Goal: Information Seeking & Learning: Compare options

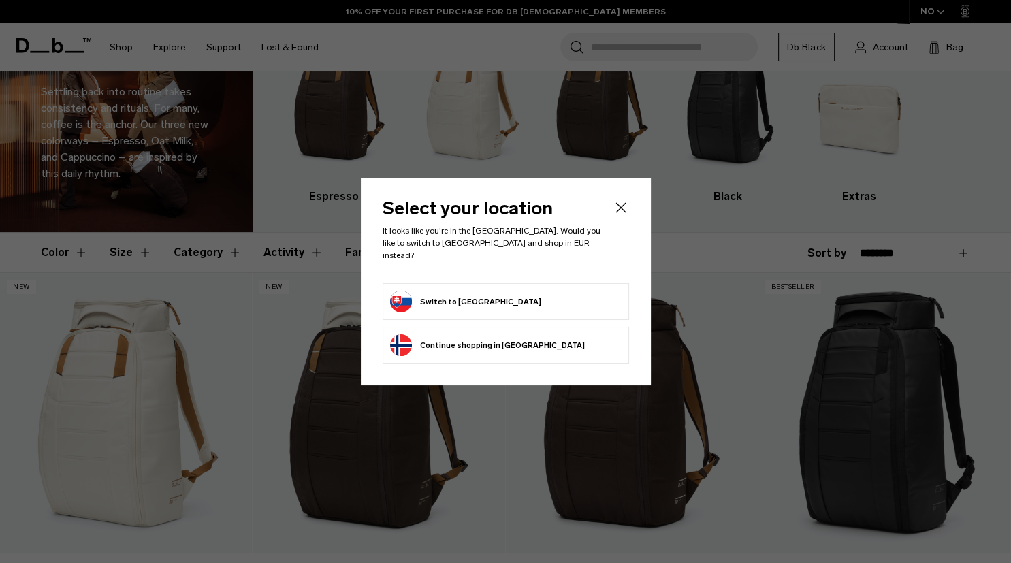
scroll to position [71, 0]
click at [433, 294] on button "Switch to Slovakia" at bounding box center [465, 302] width 151 height 22
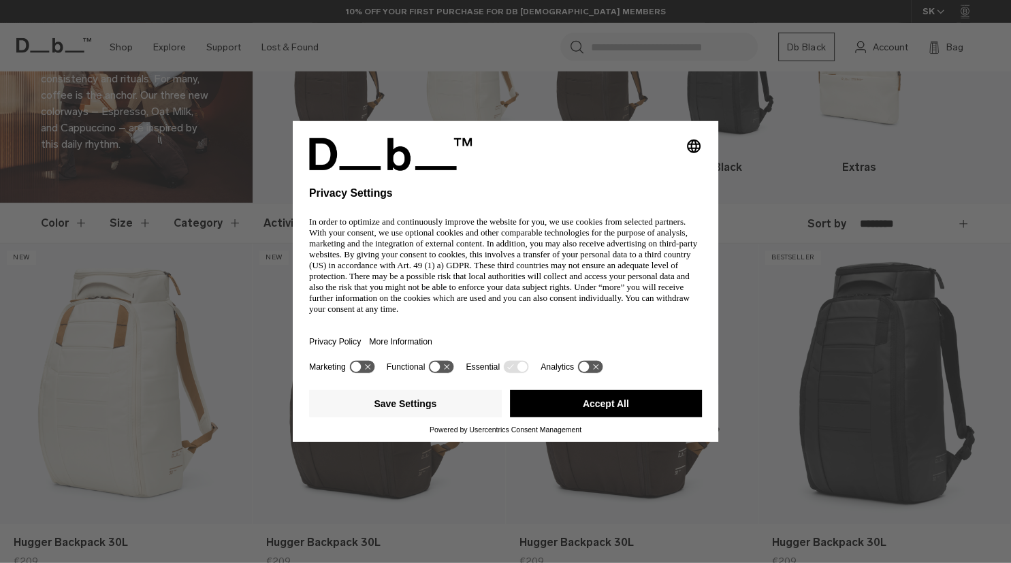
scroll to position [101, 0]
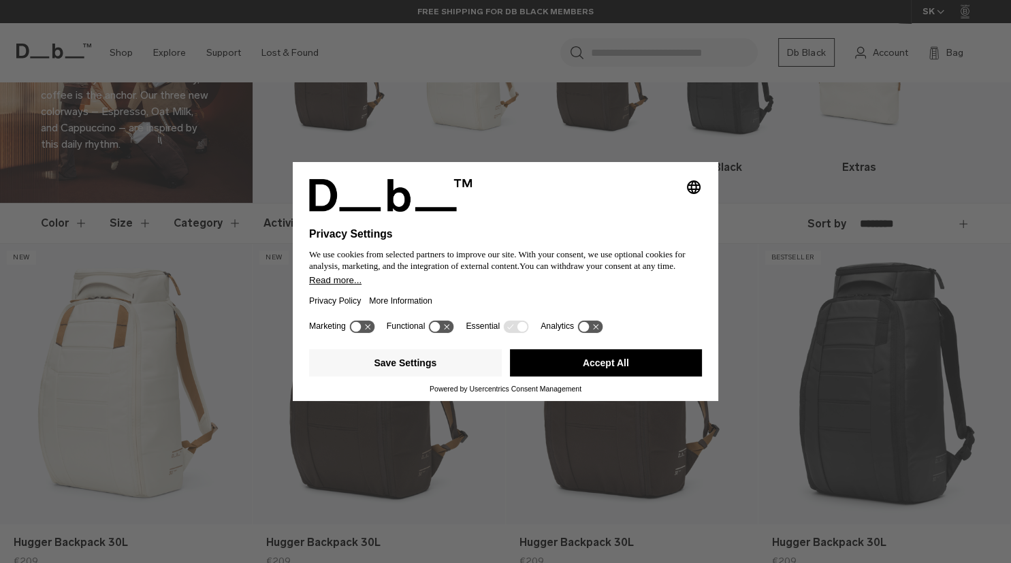
click at [631, 369] on button "Accept All" at bounding box center [606, 362] width 193 height 27
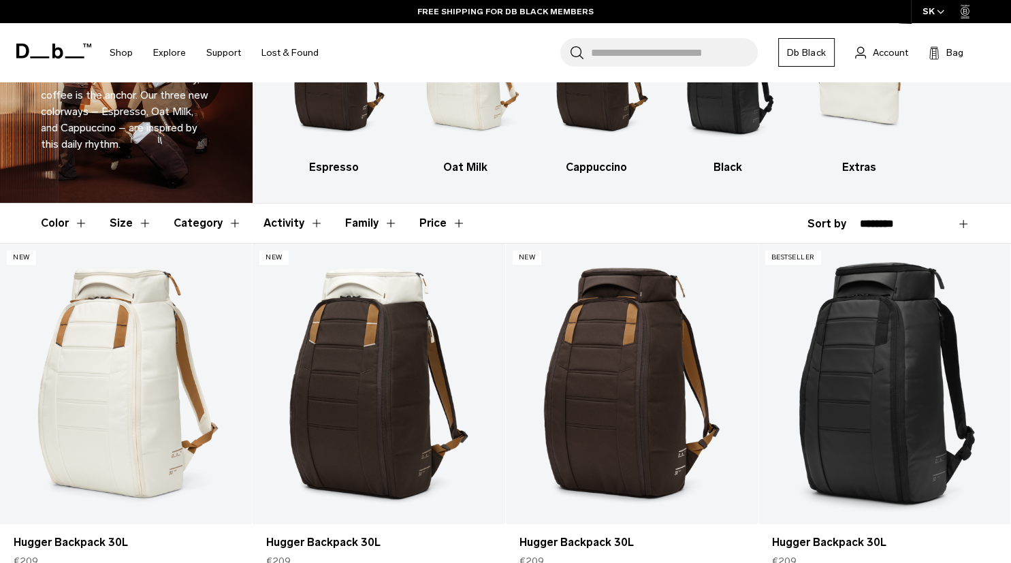
click at [195, 225] on button "Category" at bounding box center [208, 222] width 68 height 39
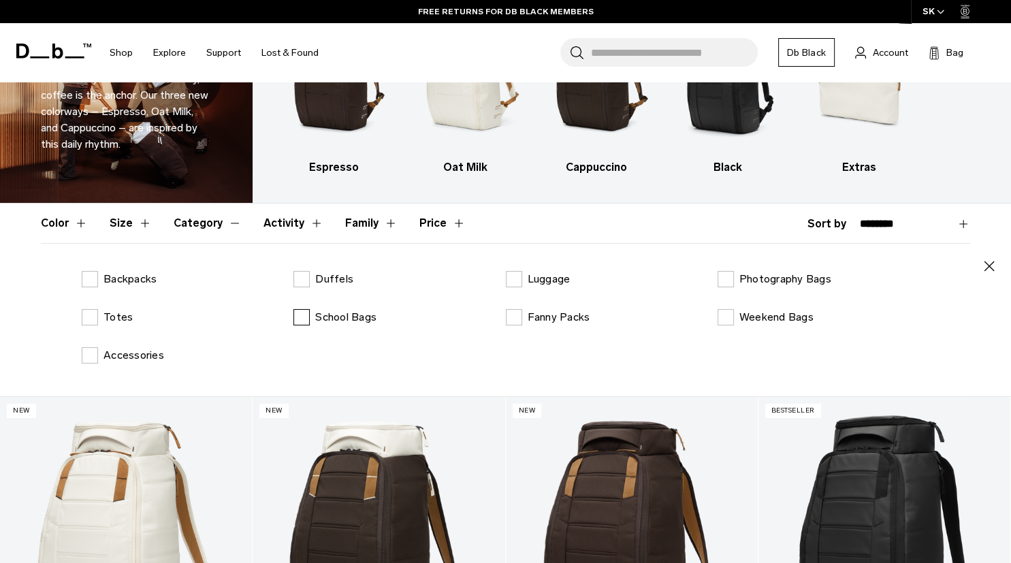
click at [300, 319] on label "School Bags" at bounding box center [334, 317] width 83 height 16
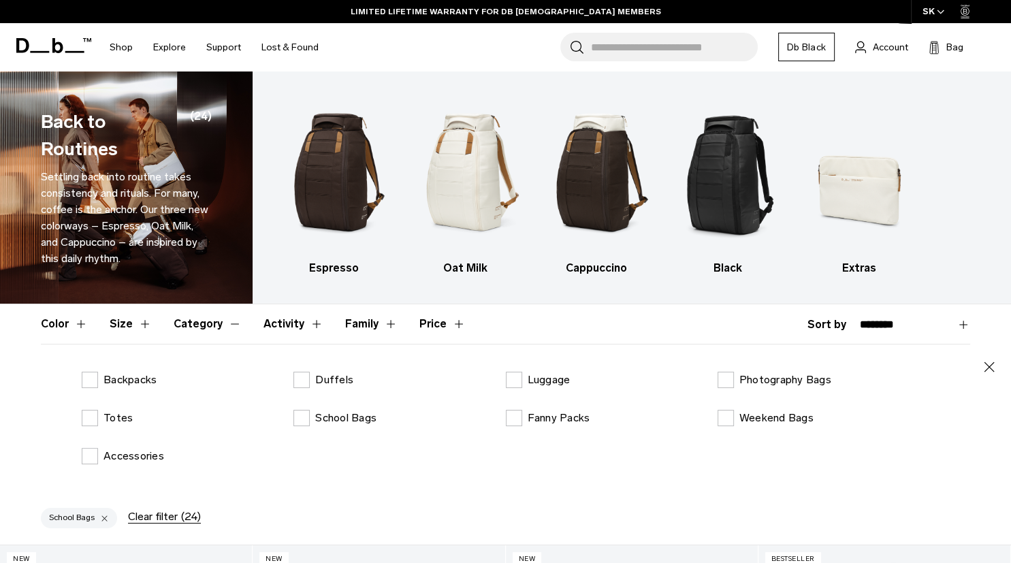
click at [138, 326] on button "Size" at bounding box center [131, 323] width 42 height 39
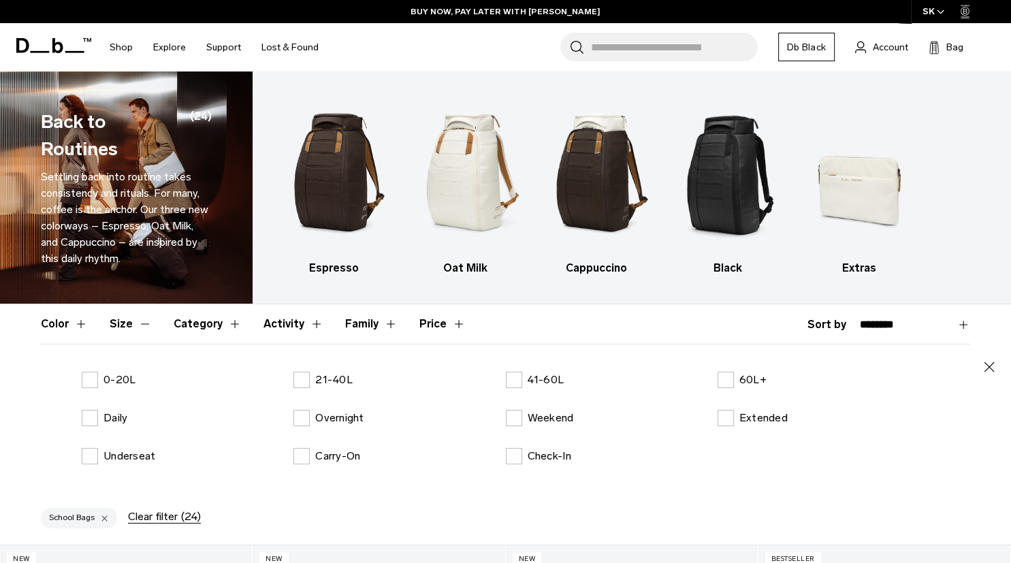
click at [78, 323] on button "Color" at bounding box center [64, 323] width 47 height 39
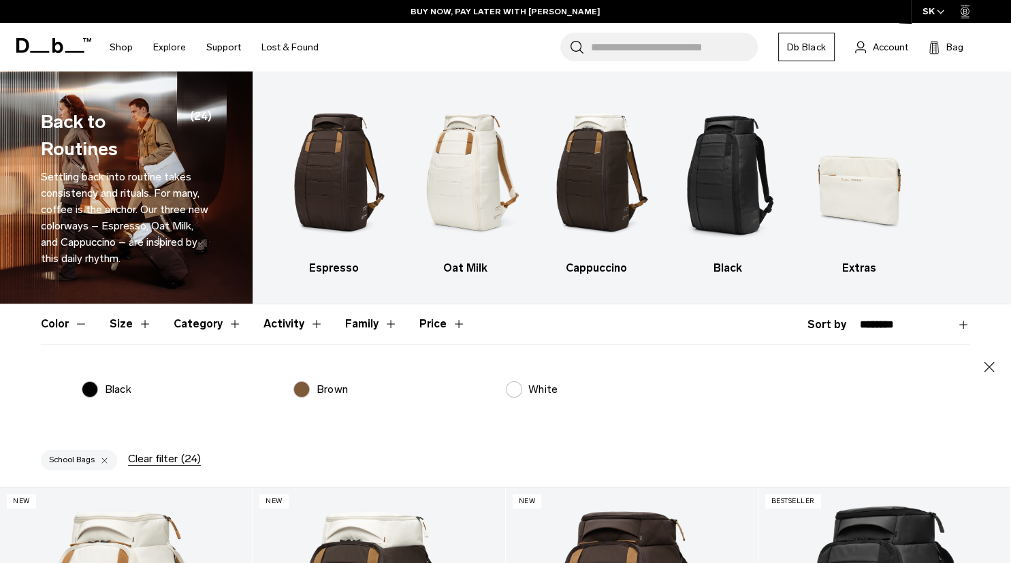
click at [78, 323] on button "Color" at bounding box center [64, 323] width 47 height 39
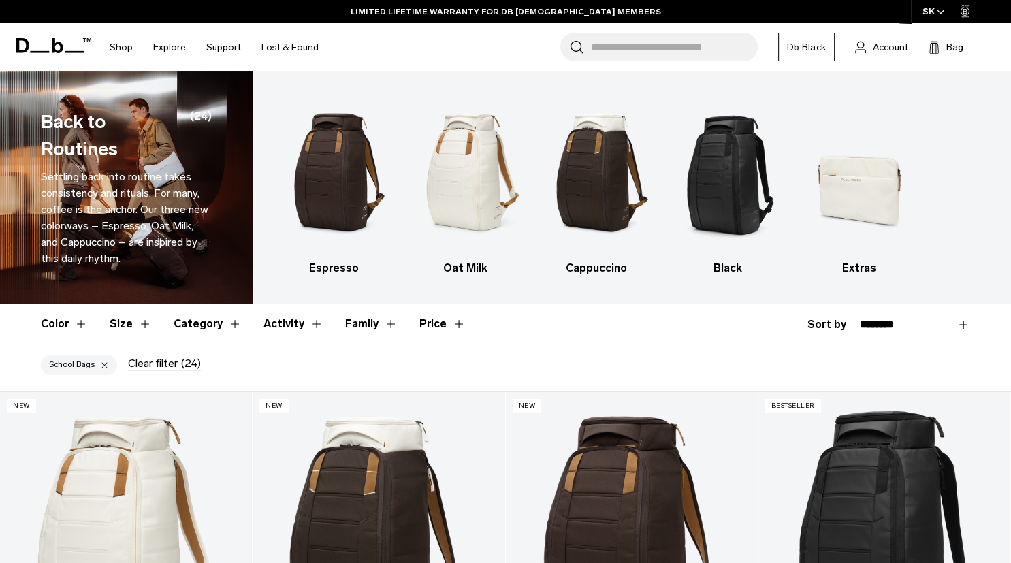
scroll to position [101, 0]
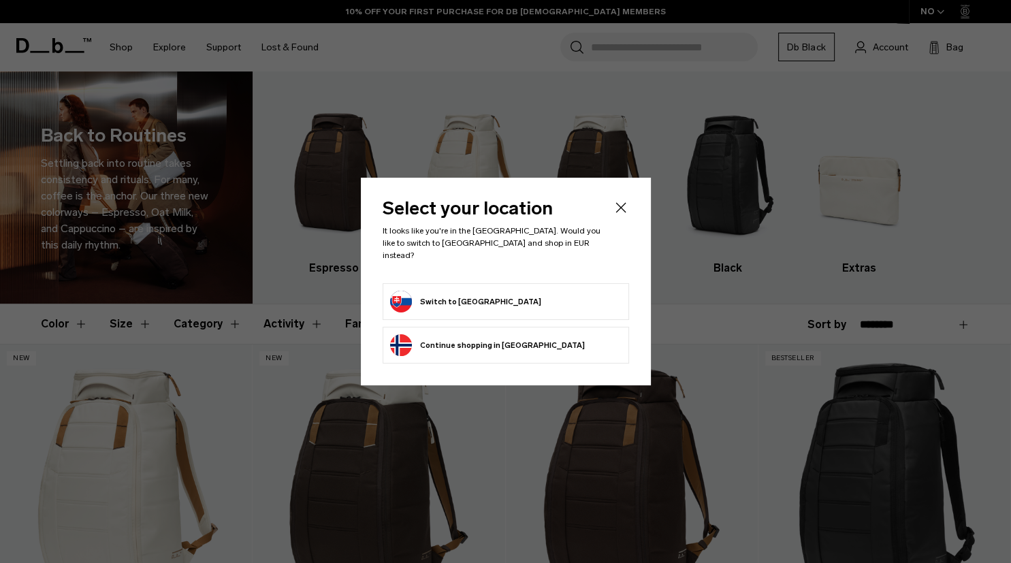
click at [470, 301] on button "Switch to Slovakia" at bounding box center [465, 302] width 151 height 22
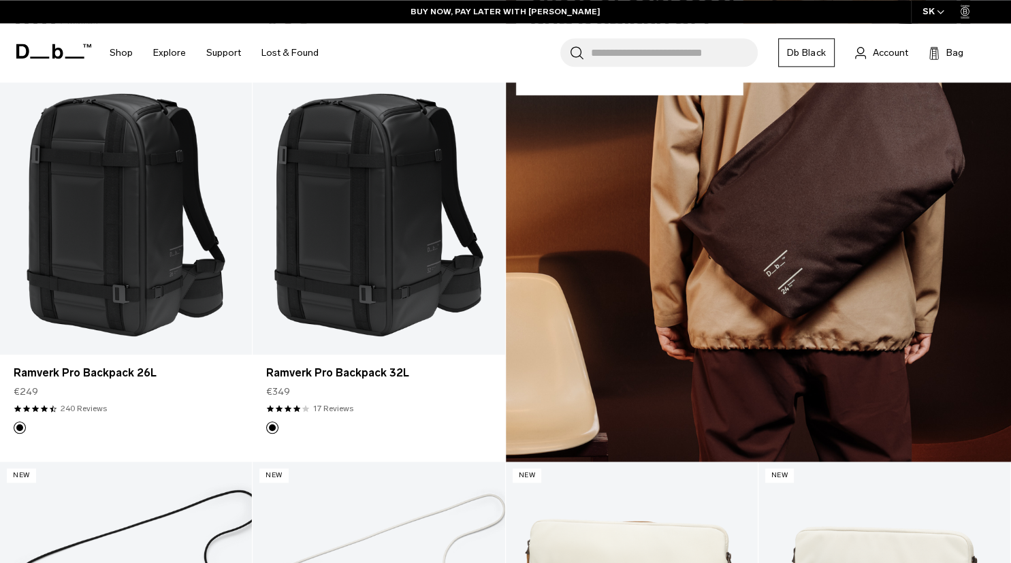
scroll to position [1044, 0]
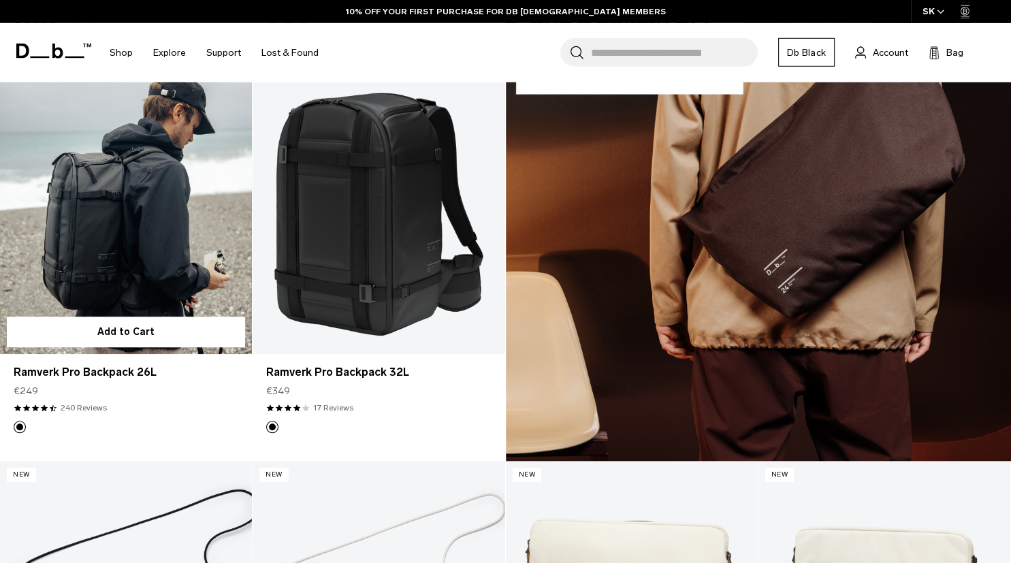
click at [159, 278] on link "Ramverk Pro Backpack 26L" at bounding box center [126, 214] width 252 height 280
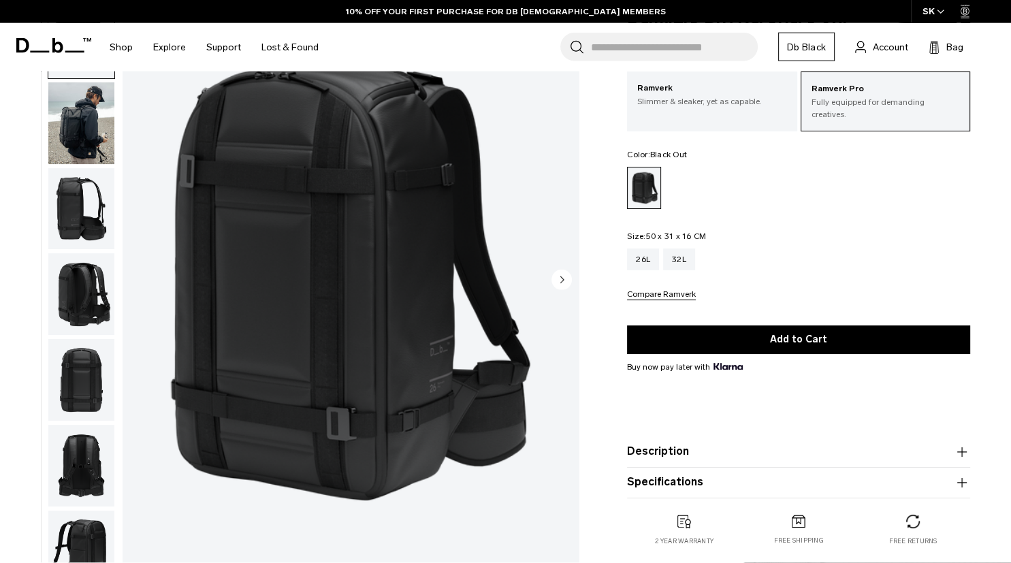
scroll to position [97, 0]
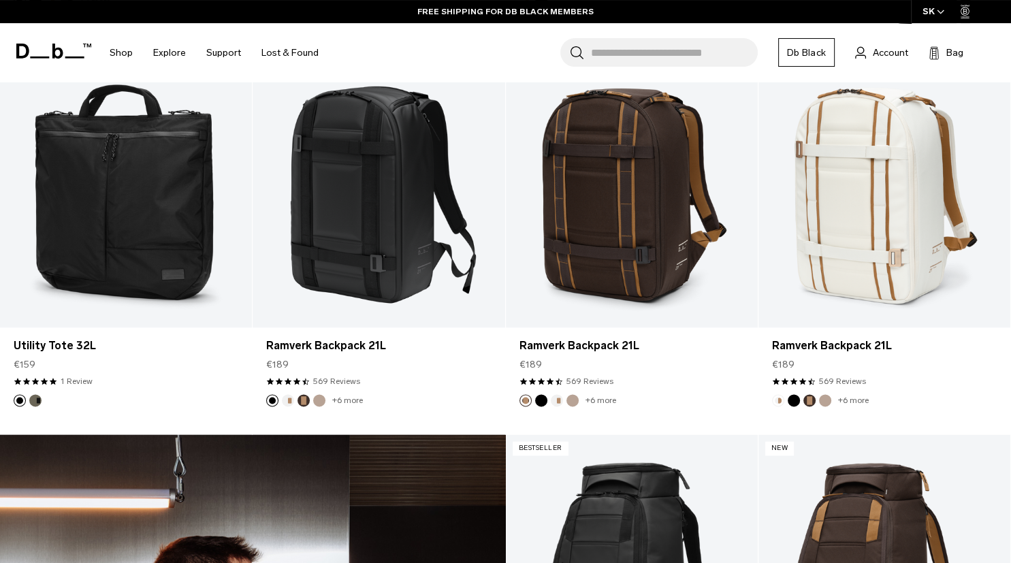
scroll to position [1845, 0]
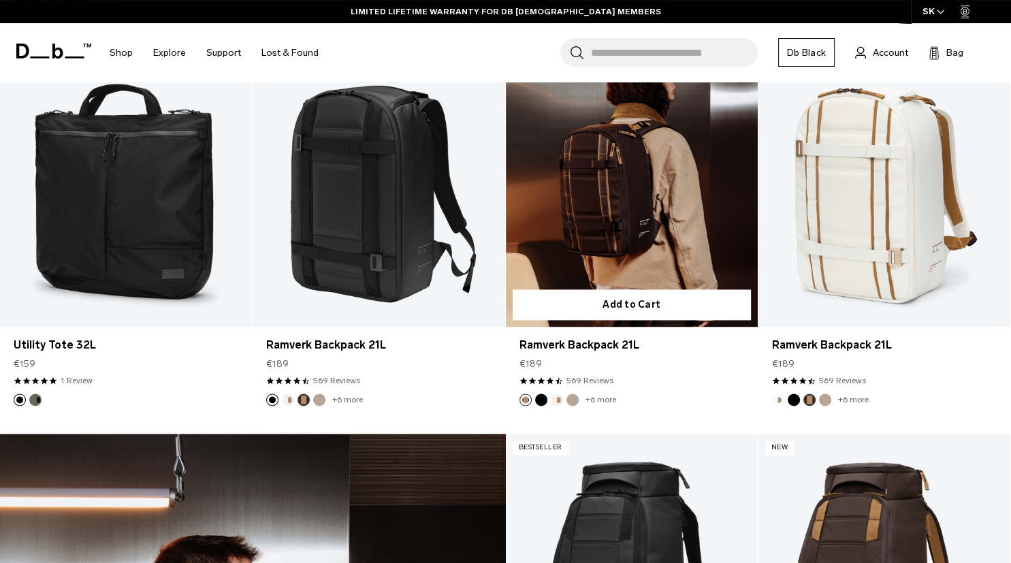
click at [608, 238] on link "Ramverk Backpack 21L" at bounding box center [632, 187] width 252 height 280
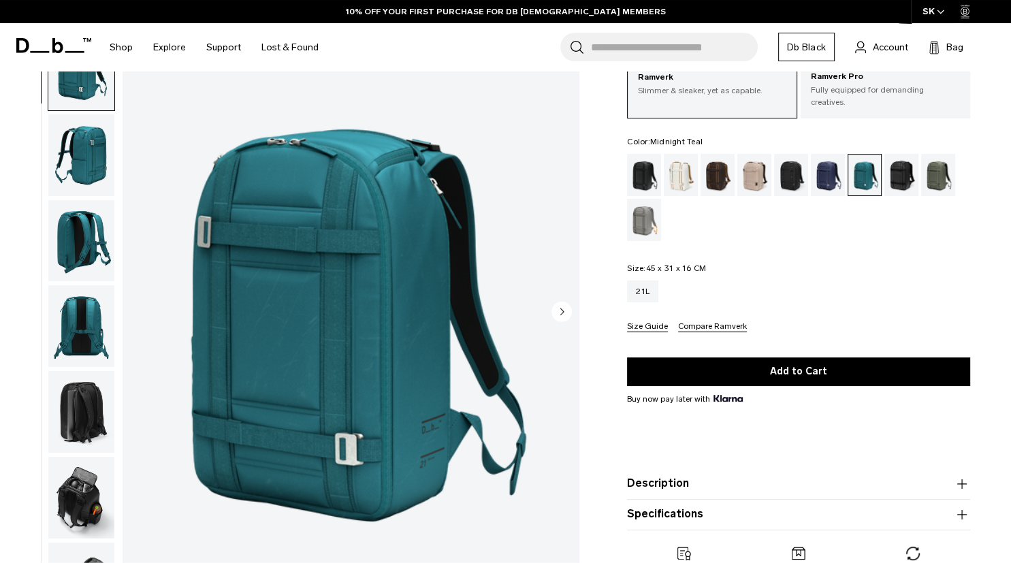
scroll to position [91, 0]
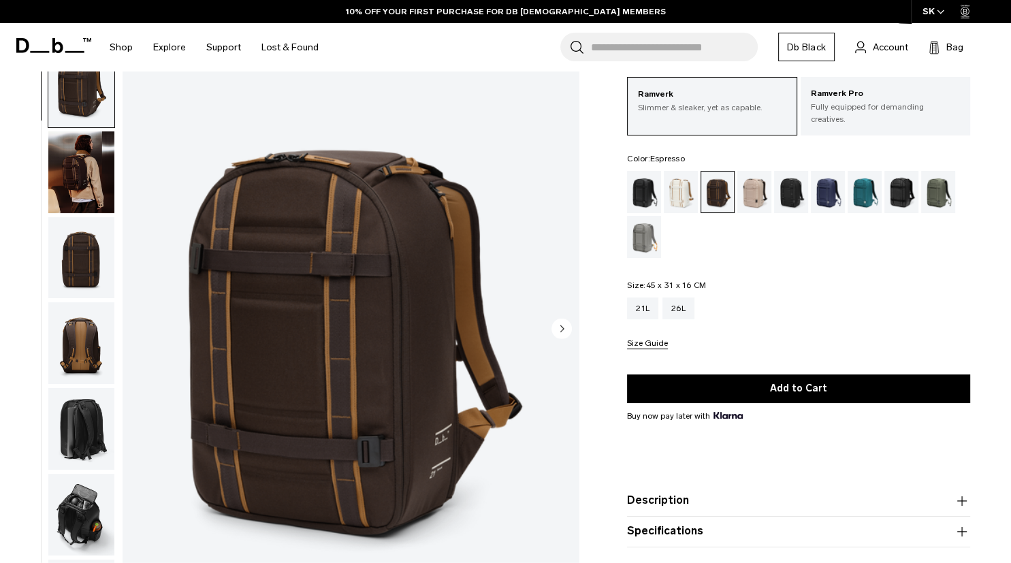
scroll to position [73, 0]
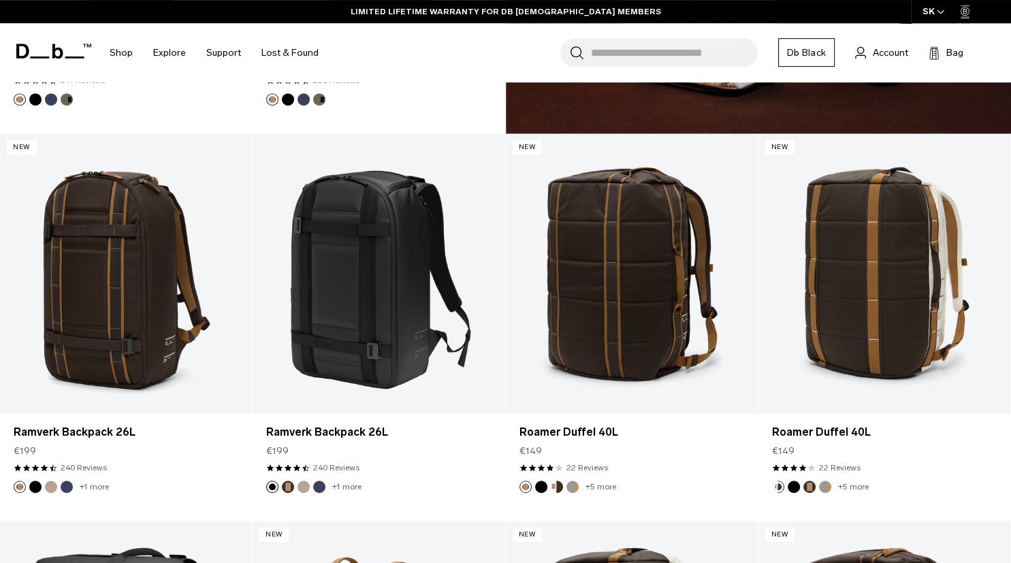
scroll to position [4476, 0]
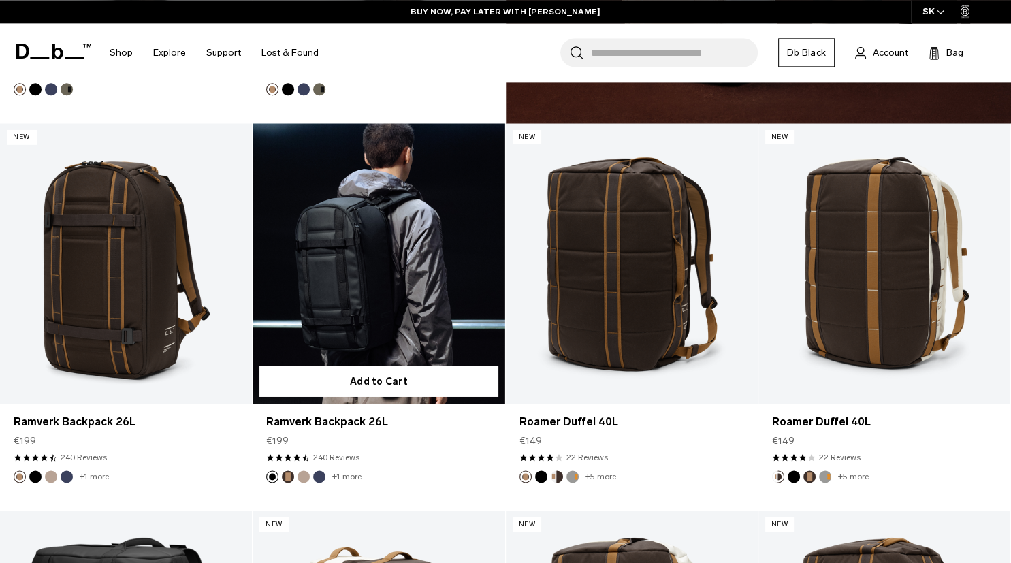
click at [371, 282] on link "Ramverk Backpack 26L" at bounding box center [378, 263] width 252 height 280
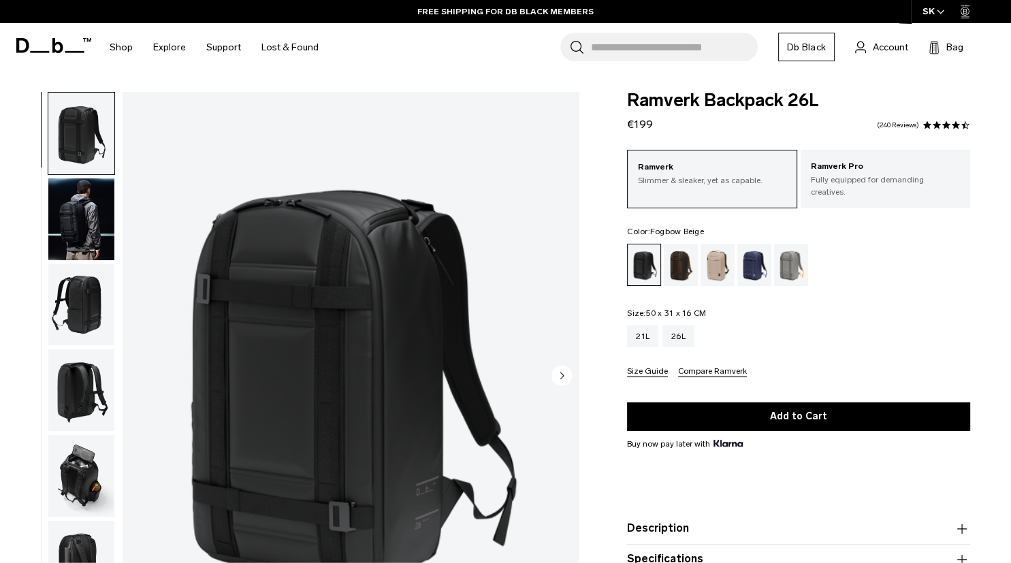
click at [717, 259] on div "Fogbow Beige" at bounding box center [717, 265] width 35 height 42
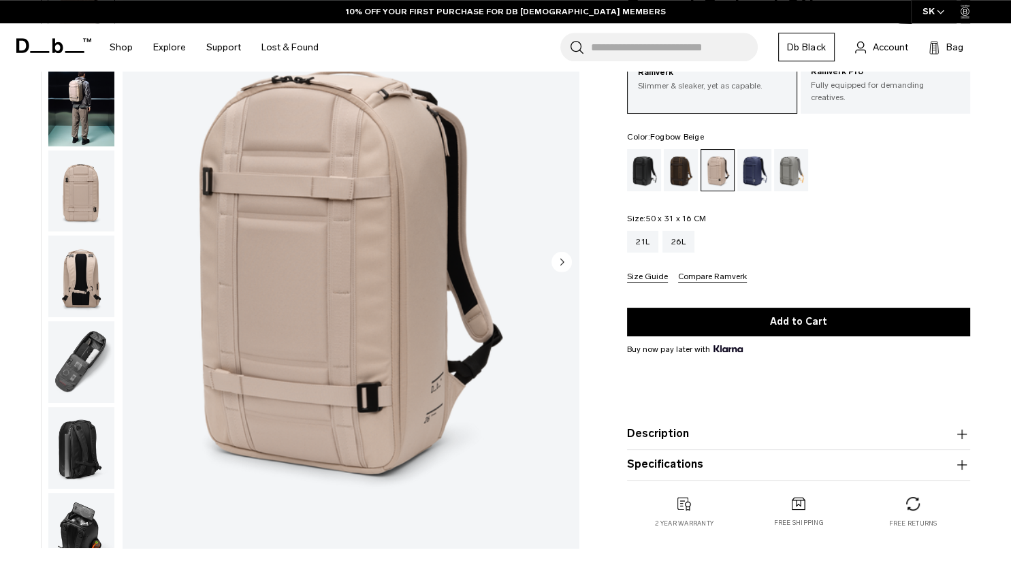
scroll to position [114, 0]
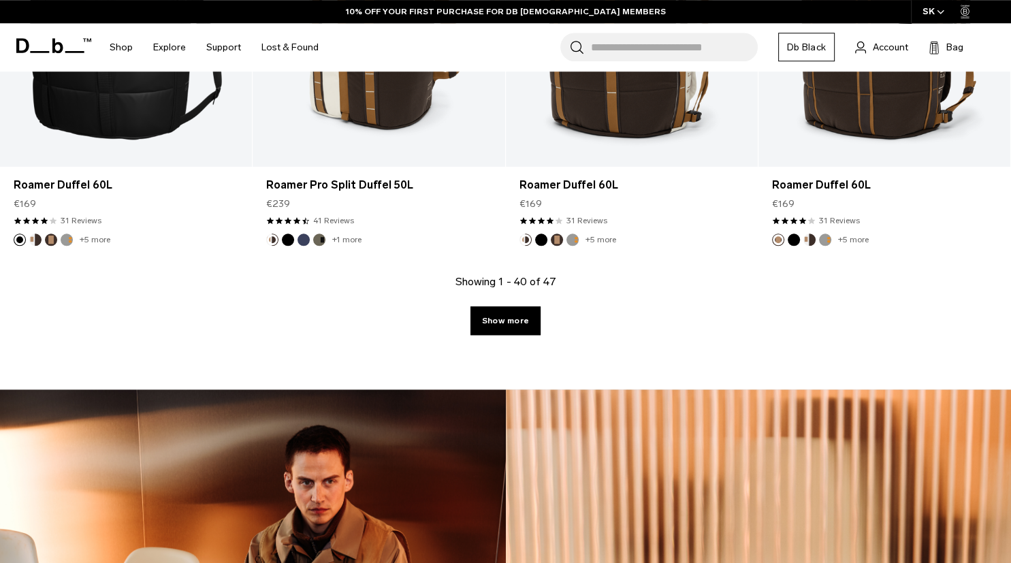
scroll to position [5099, 0]
click at [531, 323] on link "Show more" at bounding box center [505, 320] width 70 height 29
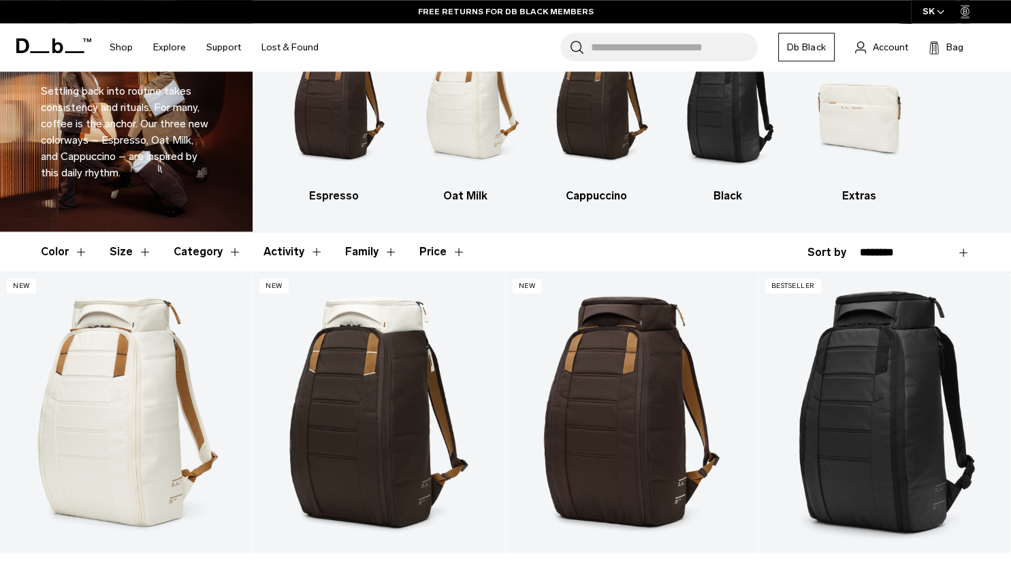
scroll to position [120, 0]
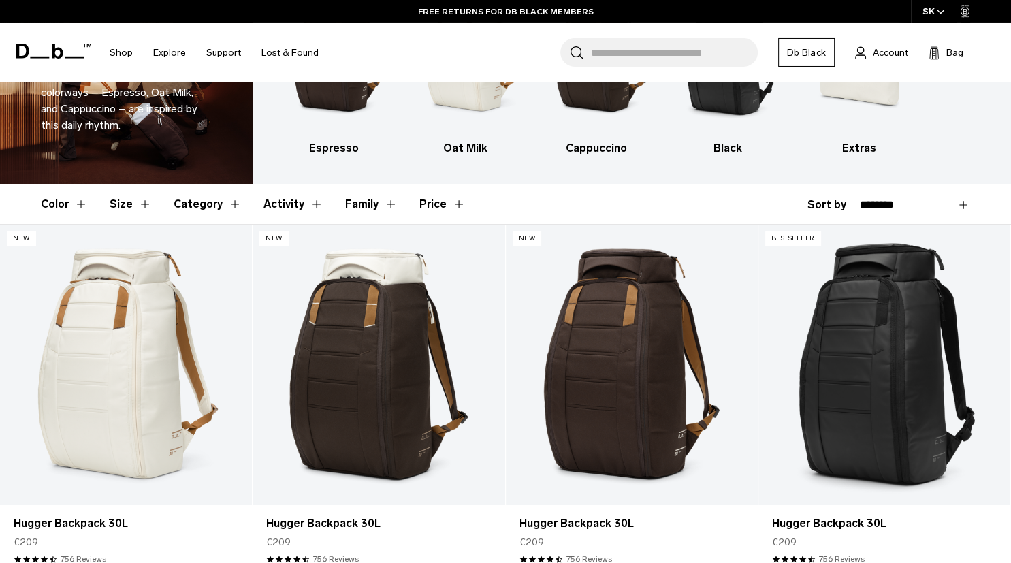
click at [196, 207] on button "Category" at bounding box center [208, 203] width 68 height 39
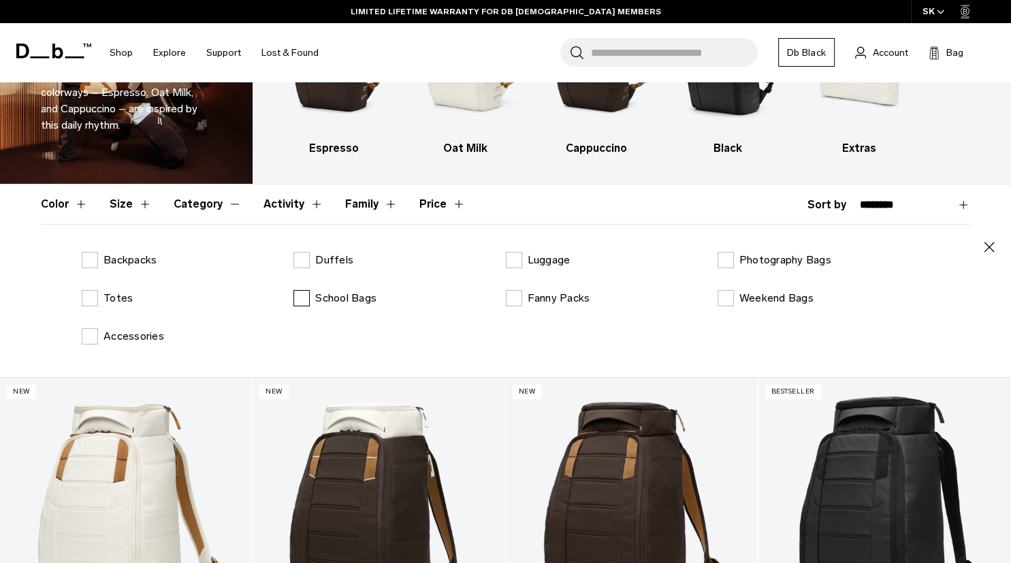
click at [346, 303] on p "School Bags" at bounding box center [345, 298] width 61 height 16
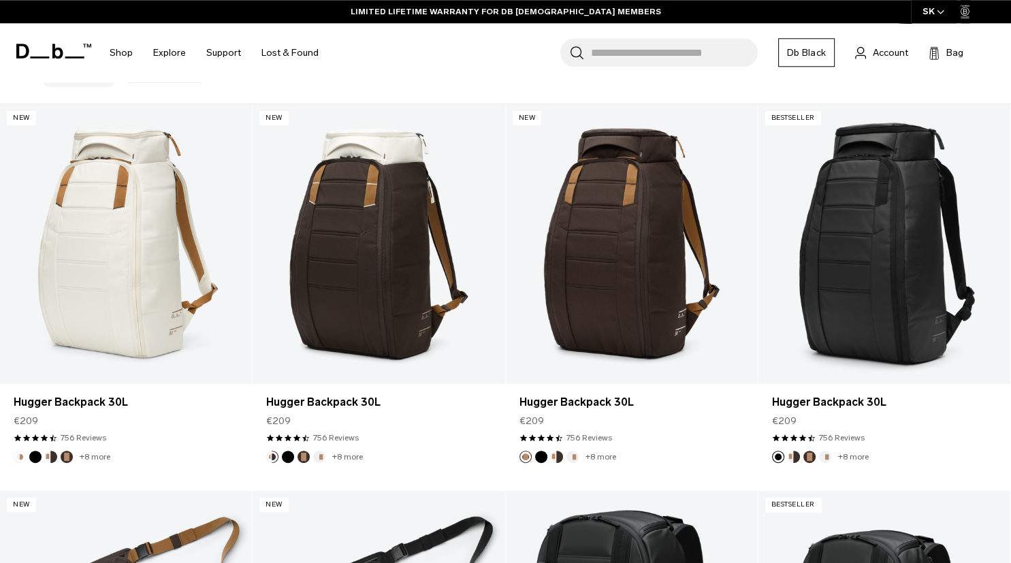
scroll to position [444, 0]
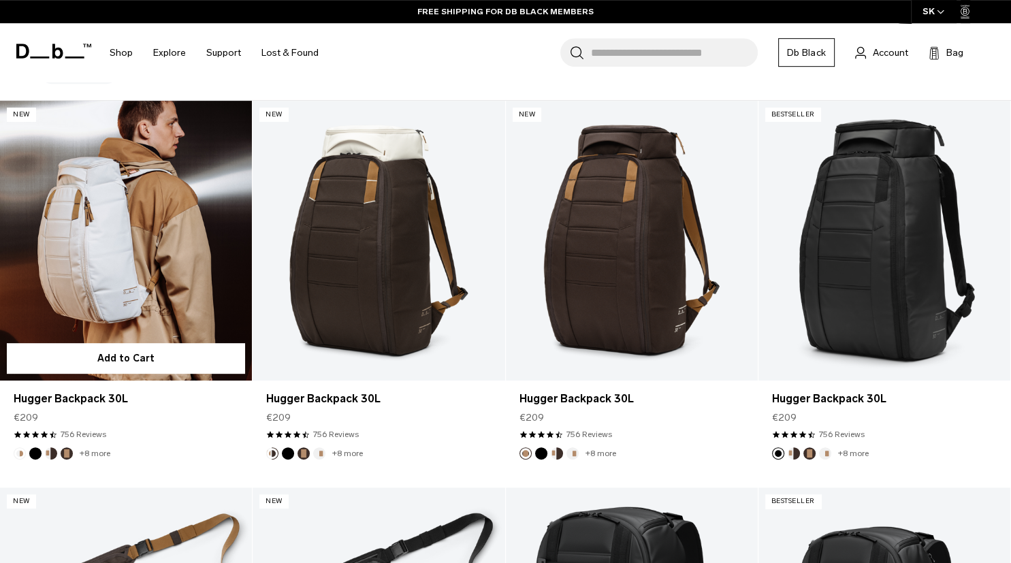
click at [118, 244] on link "Hugger Backpack 30L" at bounding box center [126, 241] width 252 height 280
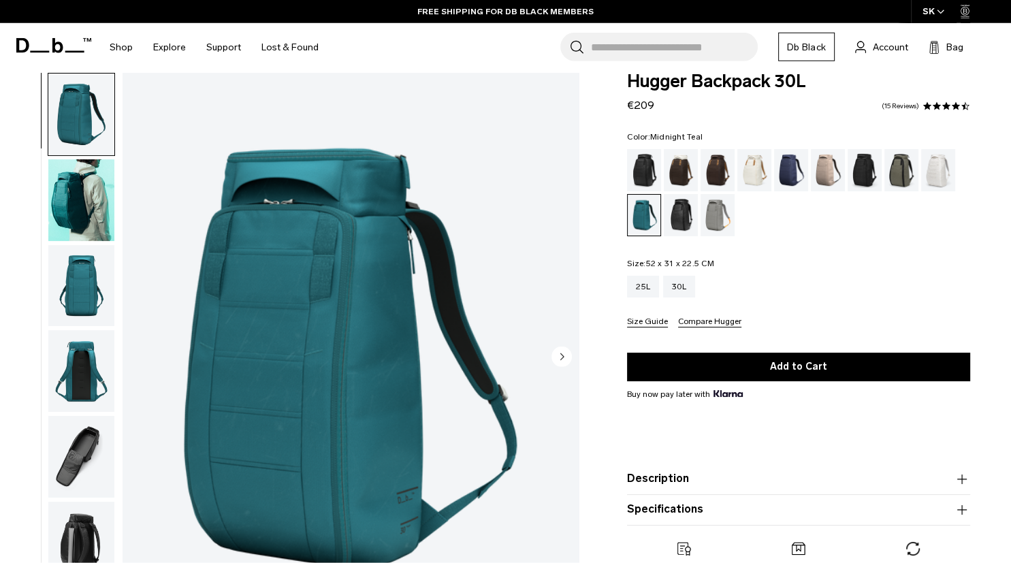
scroll to position [17, 0]
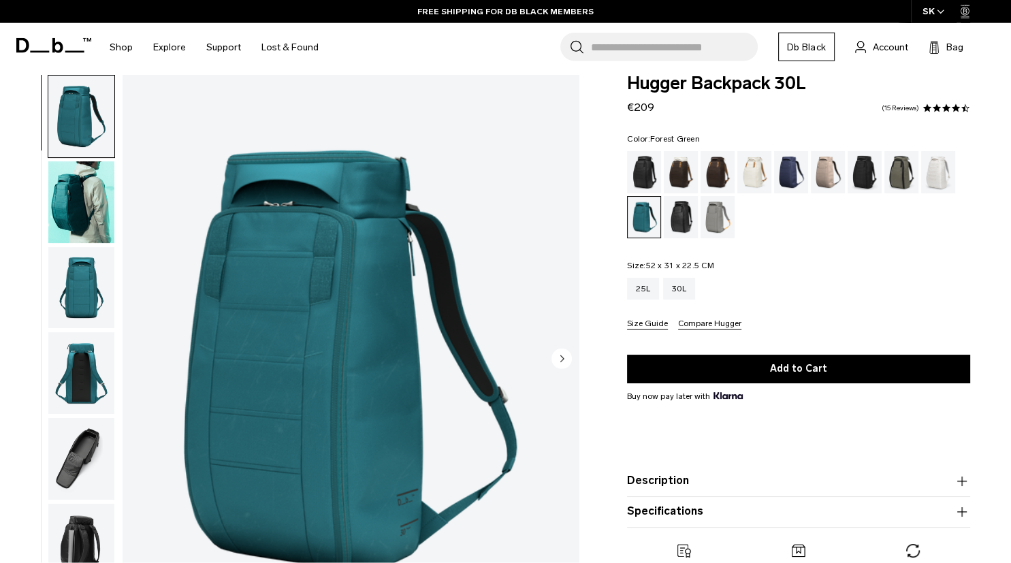
click at [897, 174] on div "Forest Green" at bounding box center [901, 172] width 35 height 42
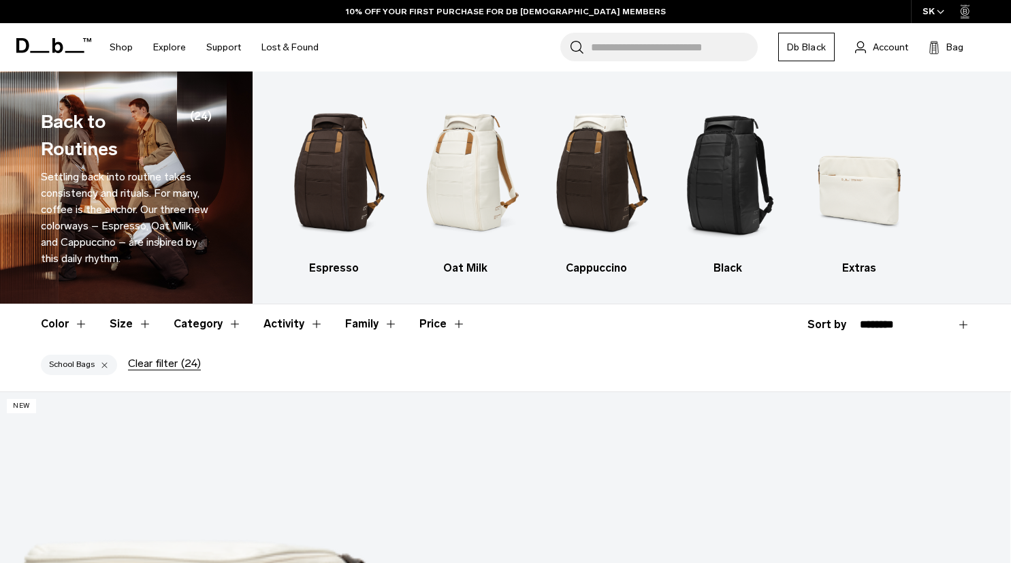
scroll to position [212, 0]
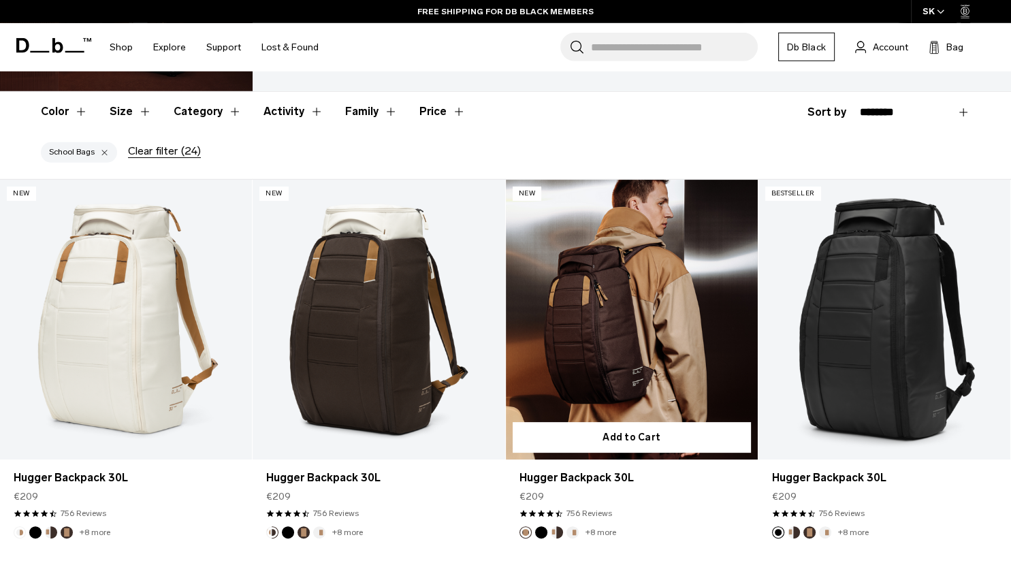
click at [623, 320] on link "Hugger Backpack 30L" at bounding box center [632, 320] width 252 height 280
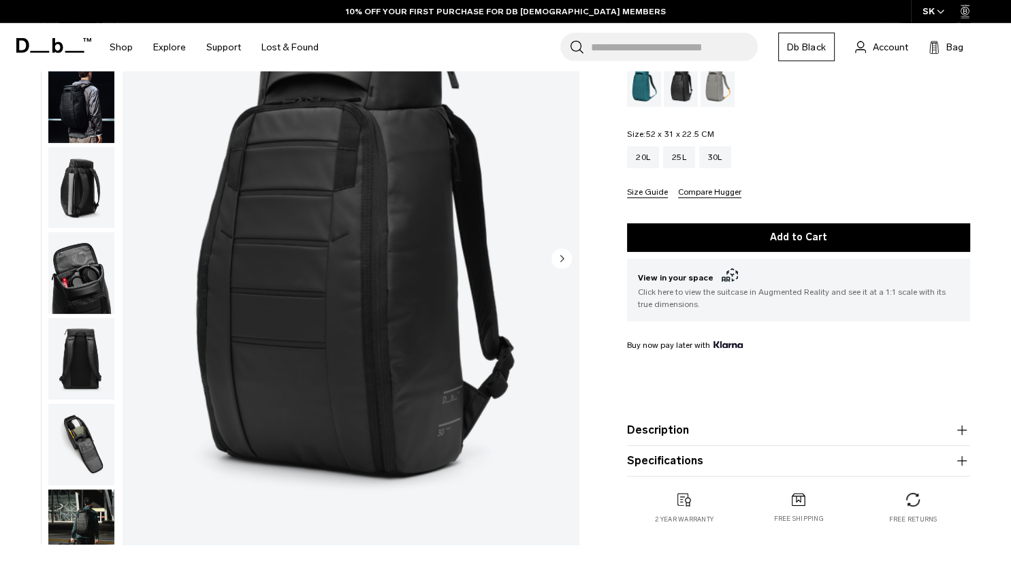
scroll to position [157, 0]
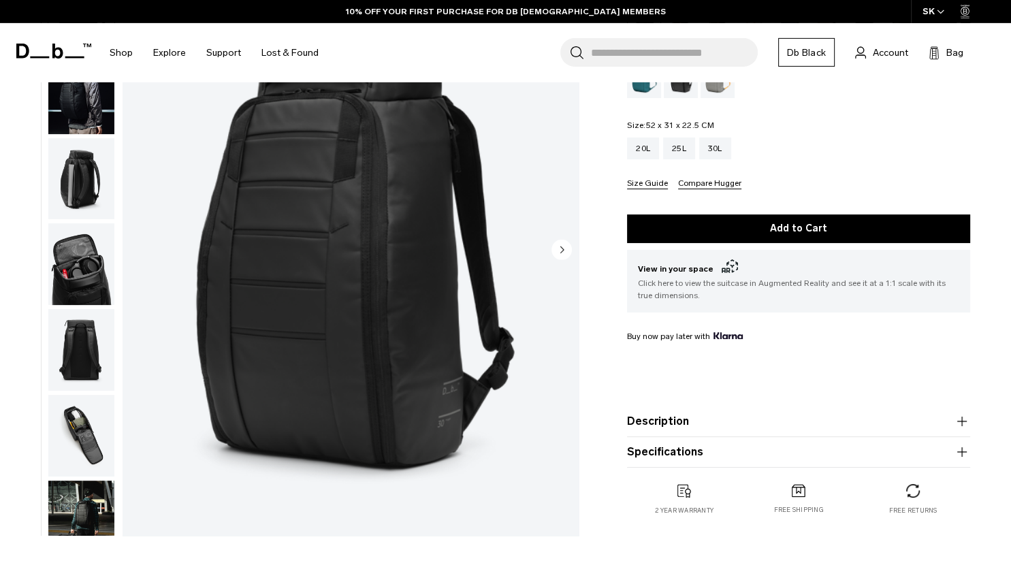
click at [86, 272] on img "button" at bounding box center [81, 264] width 66 height 82
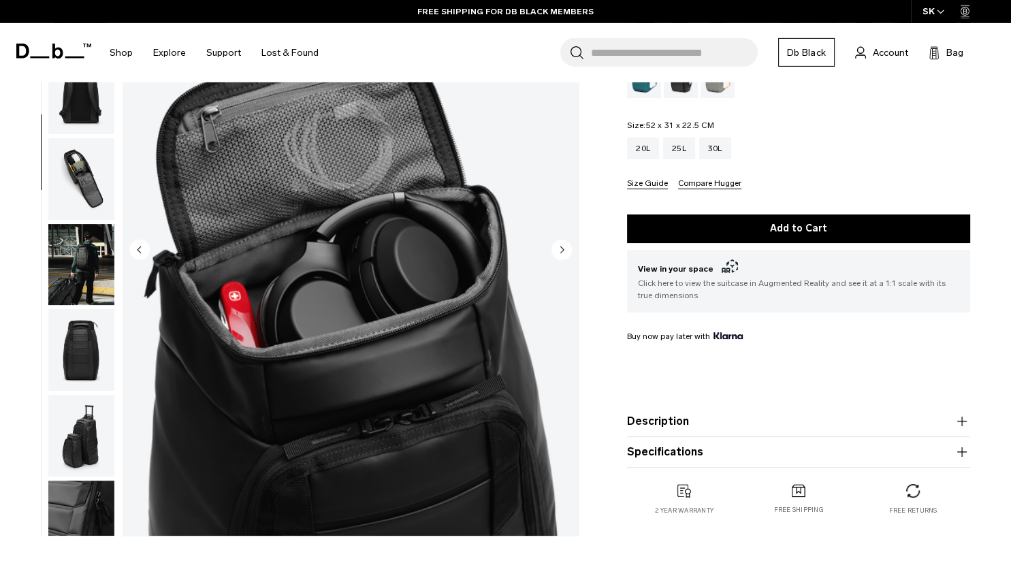
scroll to position [257, 0]
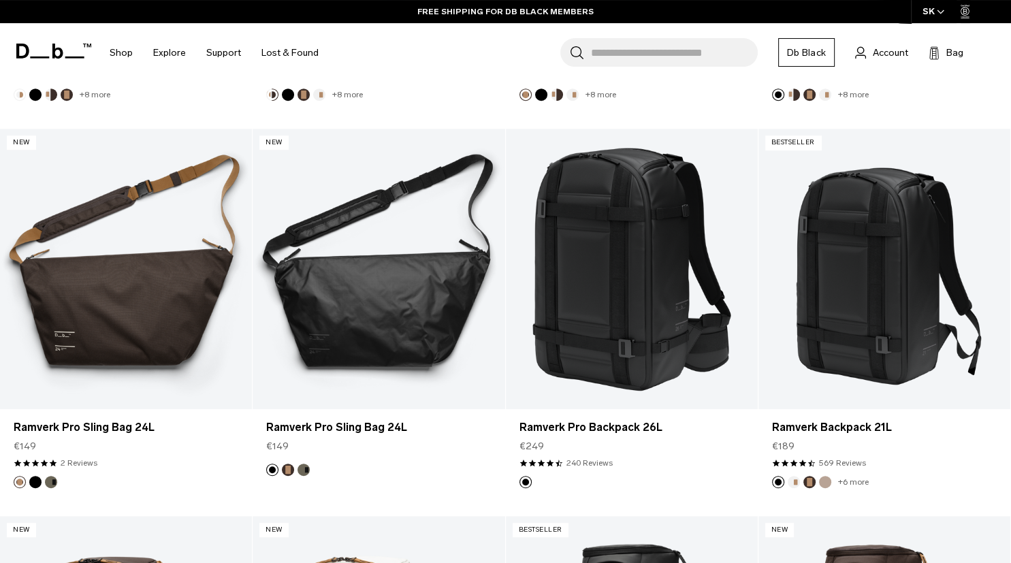
scroll to position [651, 0]
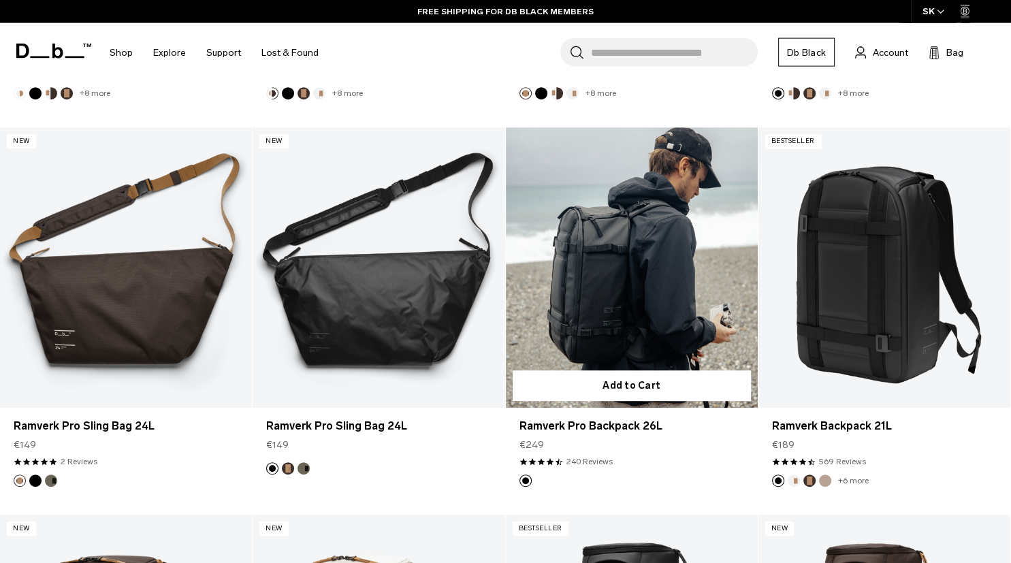
click at [613, 269] on link "Ramverk Pro Backpack 26L" at bounding box center [632, 268] width 252 height 280
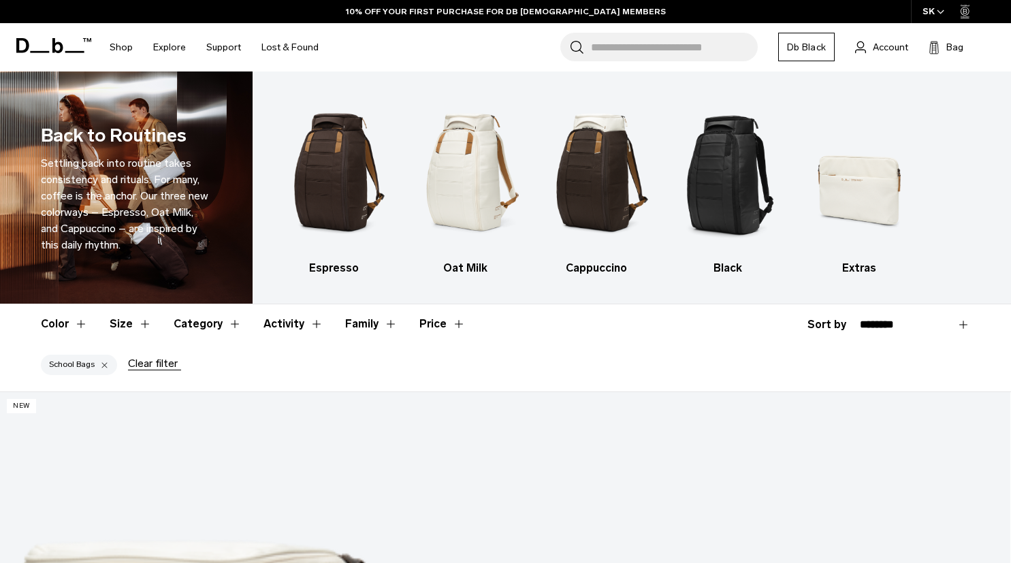
scroll to position [651, 0]
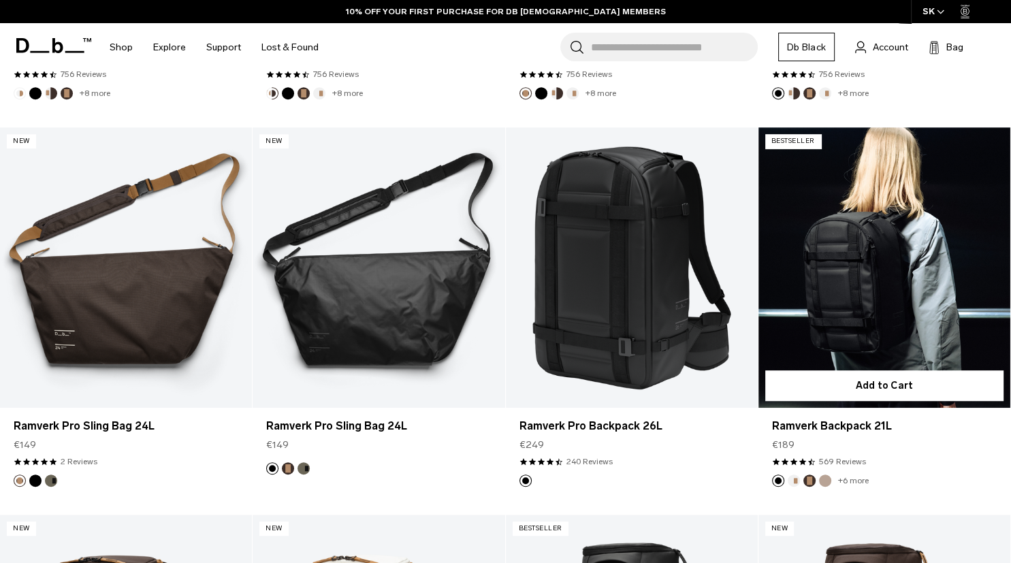
click at [890, 301] on link "Ramverk Backpack 21L" at bounding box center [884, 267] width 252 height 280
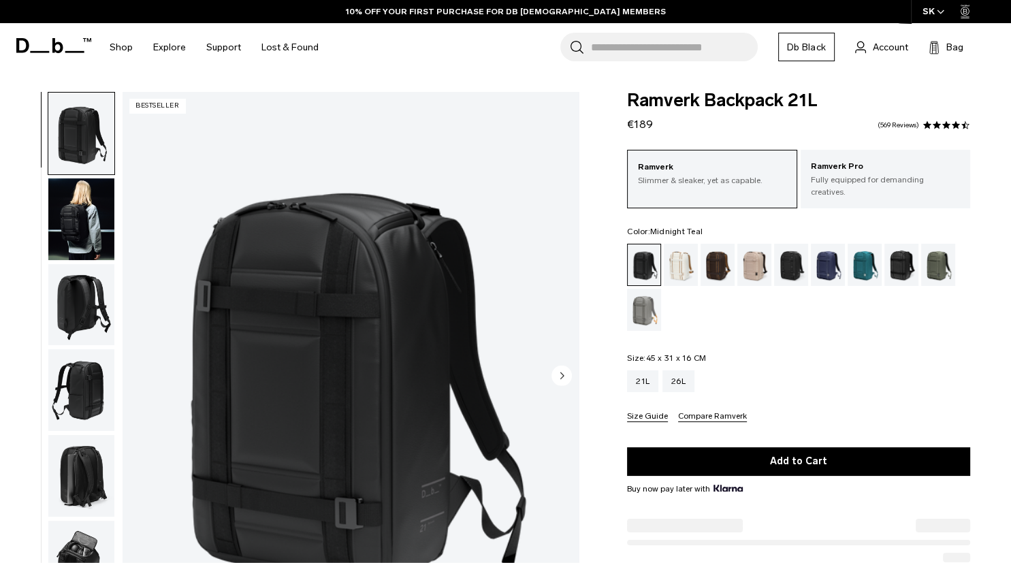
click at [868, 260] on div "Midnight Teal" at bounding box center [864, 265] width 35 height 42
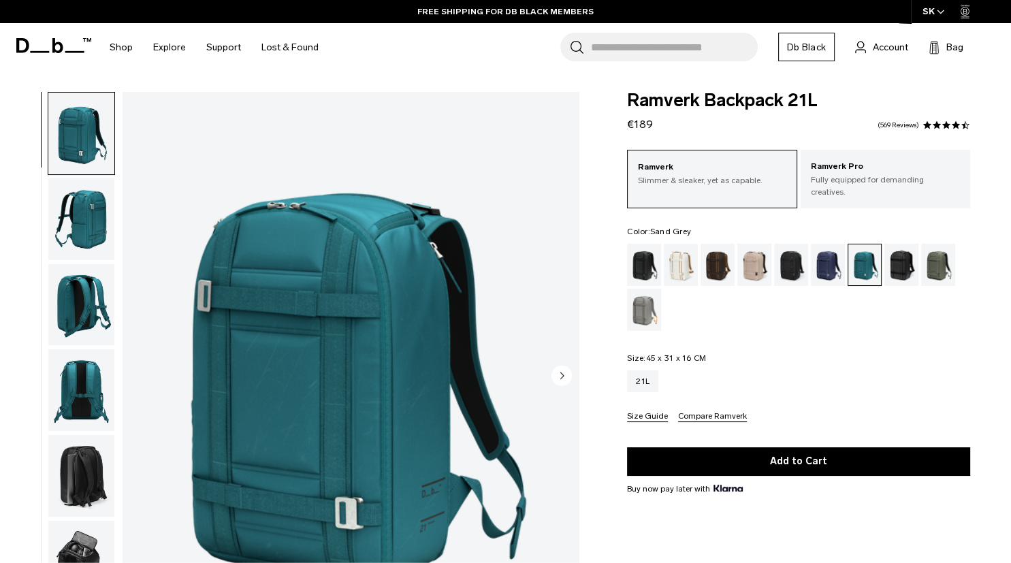
click at [639, 304] on div "Sand Grey" at bounding box center [644, 310] width 35 height 42
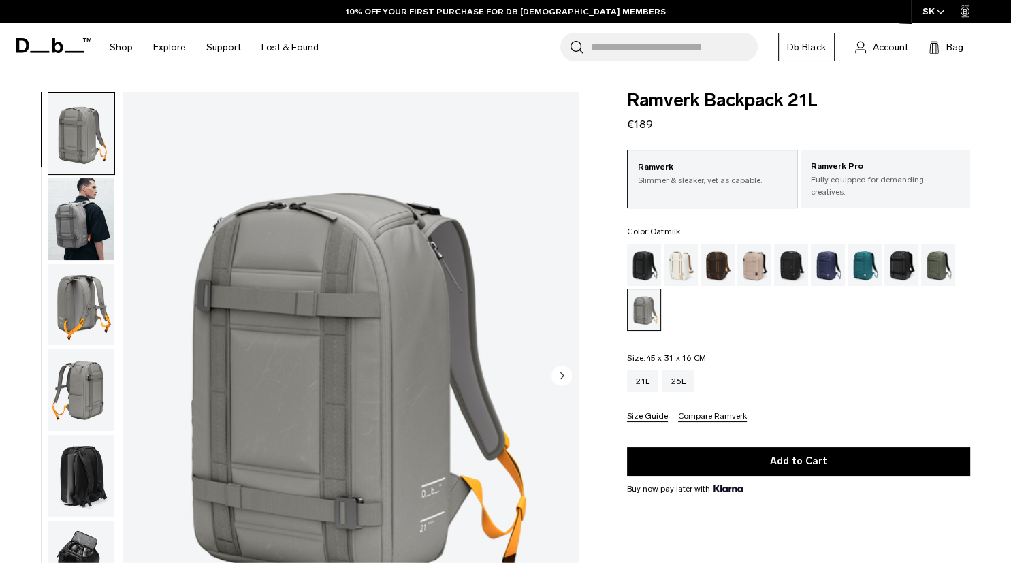
click at [682, 253] on div "Oatmilk" at bounding box center [681, 265] width 35 height 42
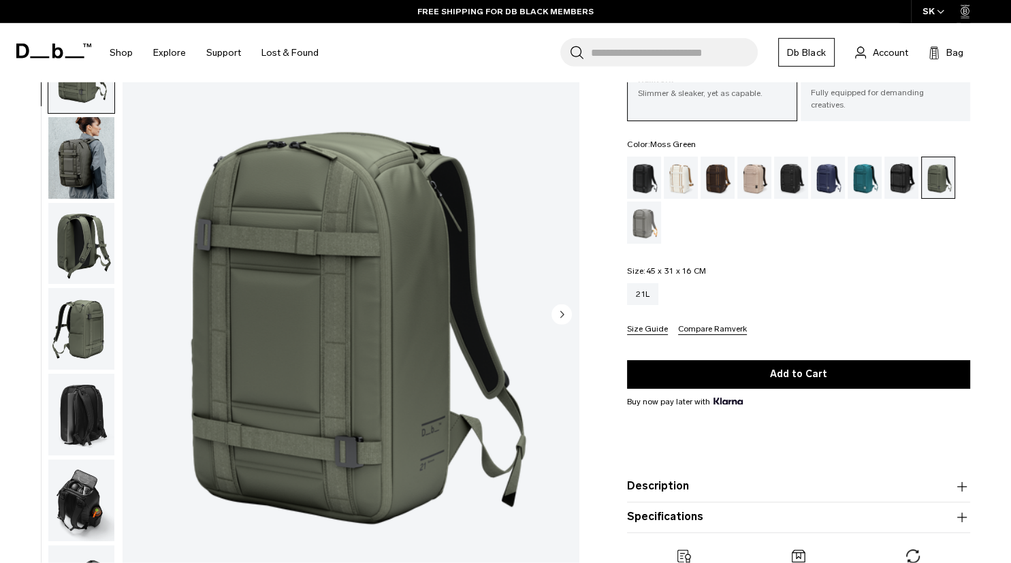
scroll to position [60, 0]
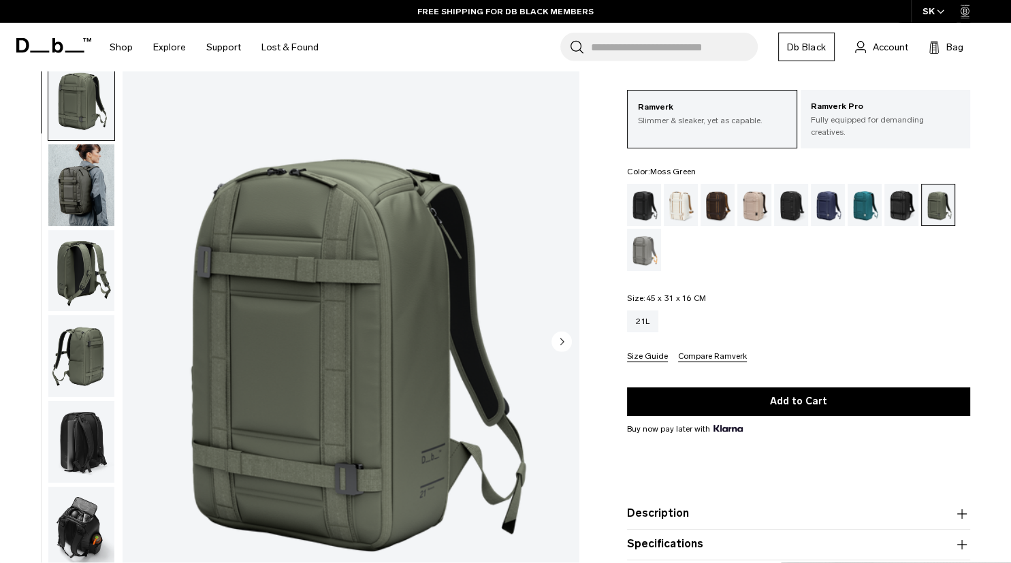
click at [561, 338] on icon "Next slide" at bounding box center [562, 341] width 3 height 6
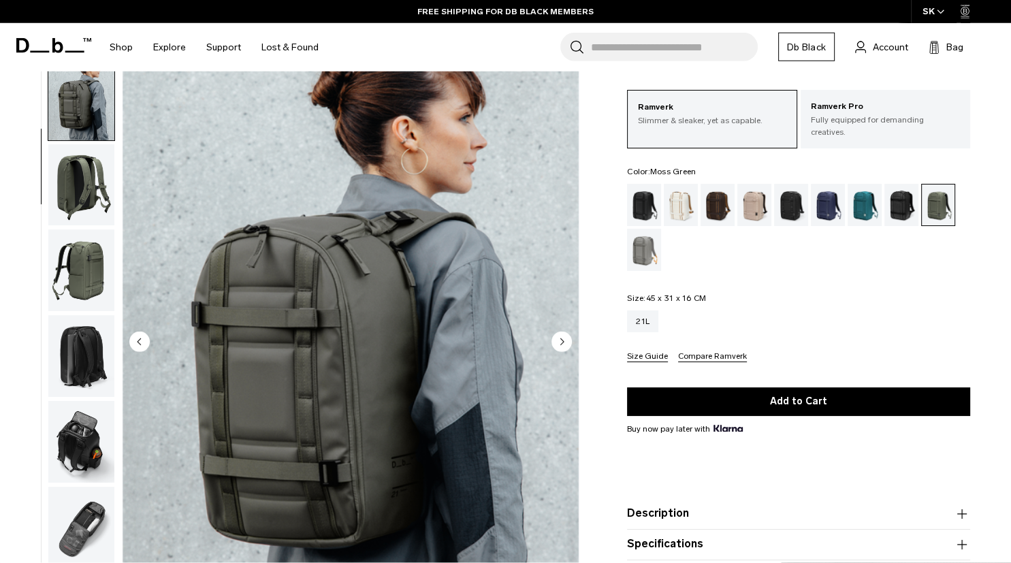
click at [561, 338] on icon "Next slide" at bounding box center [562, 341] width 3 height 6
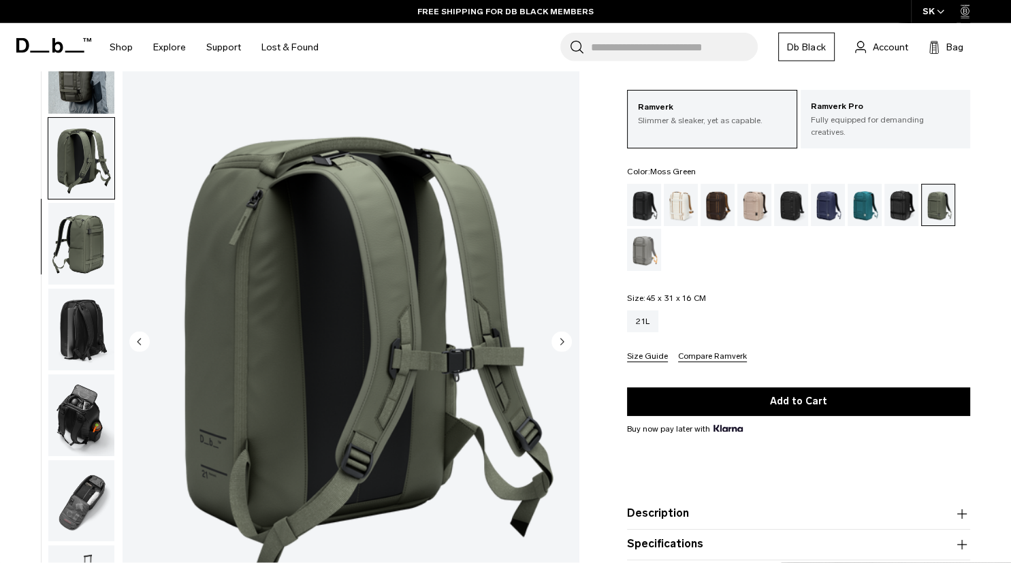
scroll to position [113, 0]
click at [561, 338] on icon "Next slide" at bounding box center [562, 341] width 3 height 6
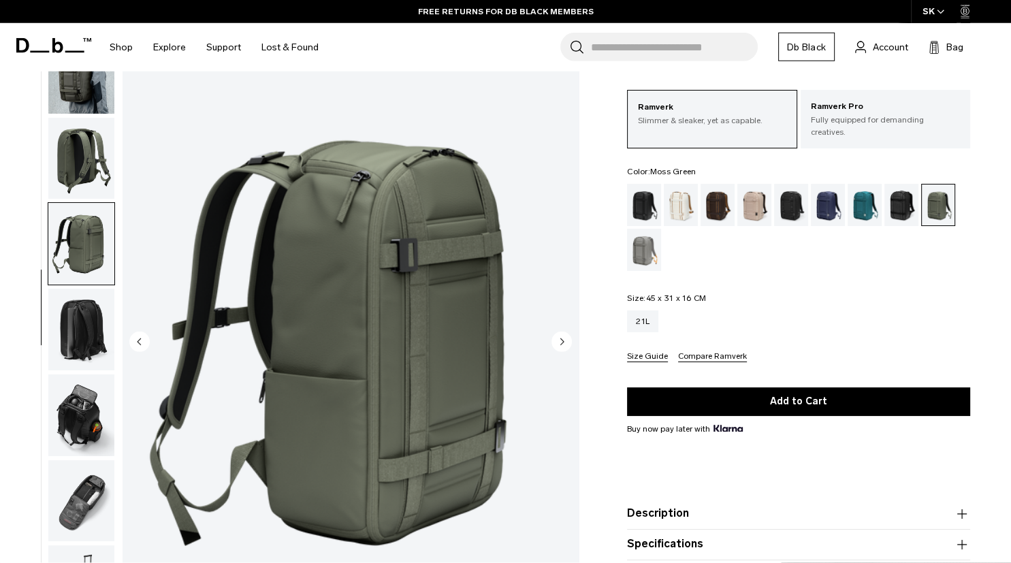
click at [561, 338] on icon "Next slide" at bounding box center [562, 341] width 3 height 6
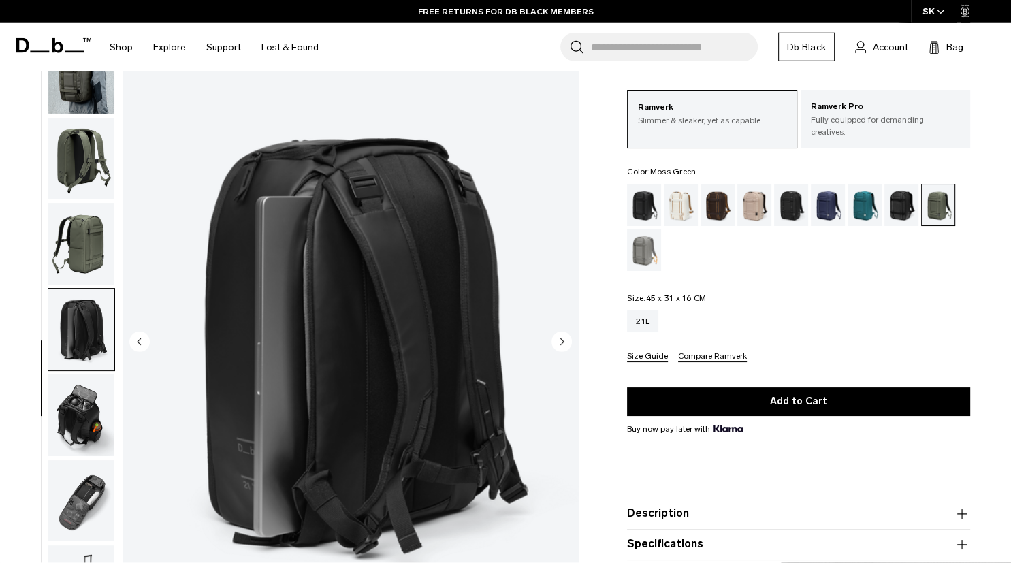
click at [561, 338] on icon "Next slide" at bounding box center [562, 341] width 3 height 6
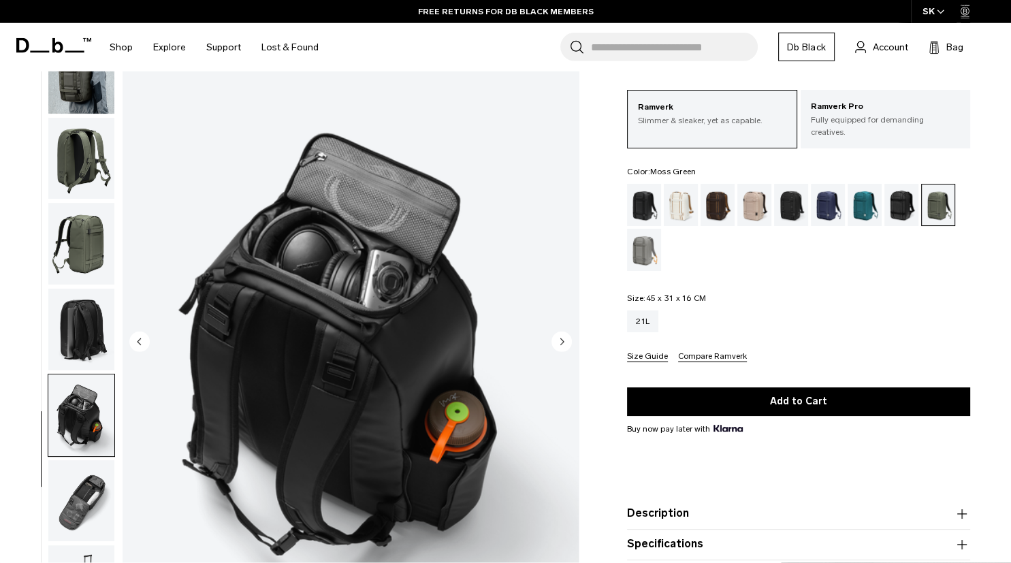
click at [561, 338] on icon "Next slide" at bounding box center [562, 341] width 3 height 6
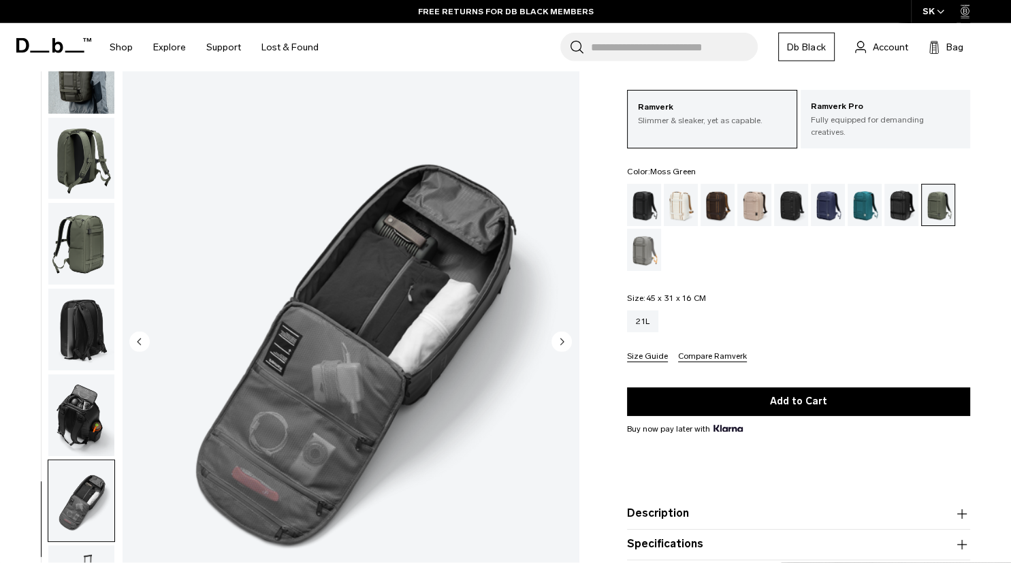
click at [561, 338] on icon "Next slide" at bounding box center [562, 341] width 3 height 6
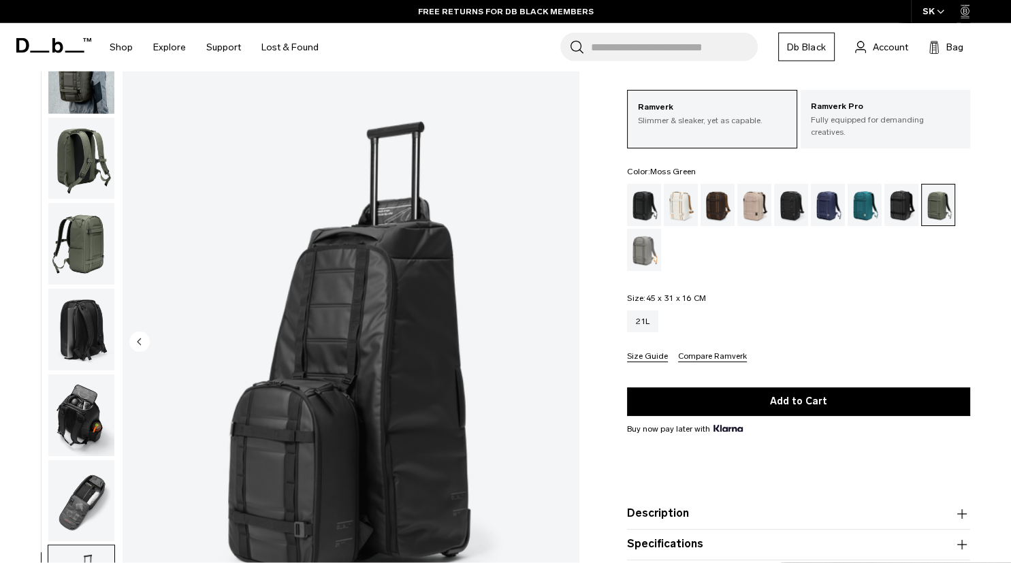
click at [561, 333] on div "08 / 08" at bounding box center [350, 343] width 456 height 570
click at [561, 333] on img "8 / 8" at bounding box center [350, 344] width 456 height 570
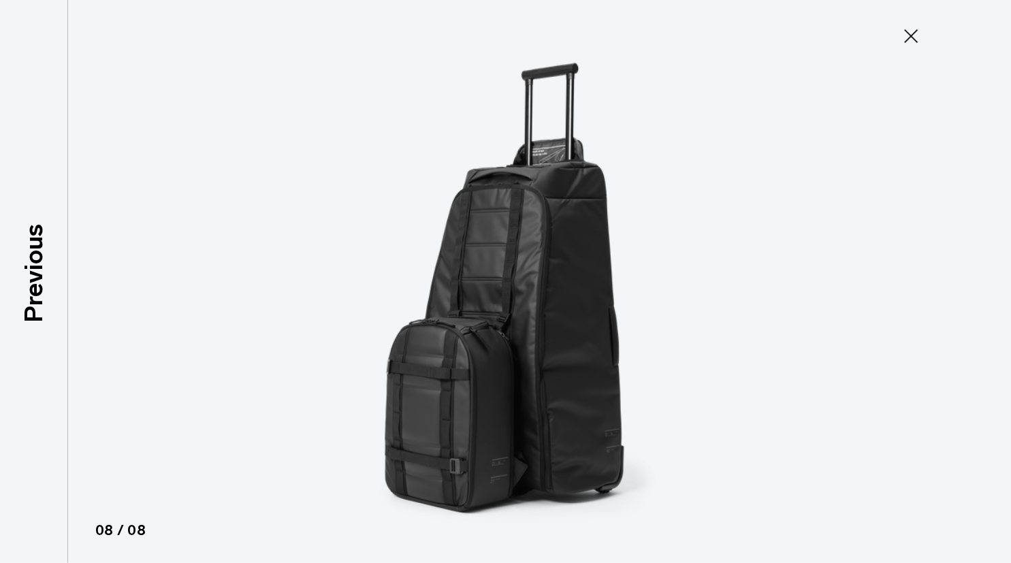
click at [561, 333] on img at bounding box center [505, 281] width 612 height 563
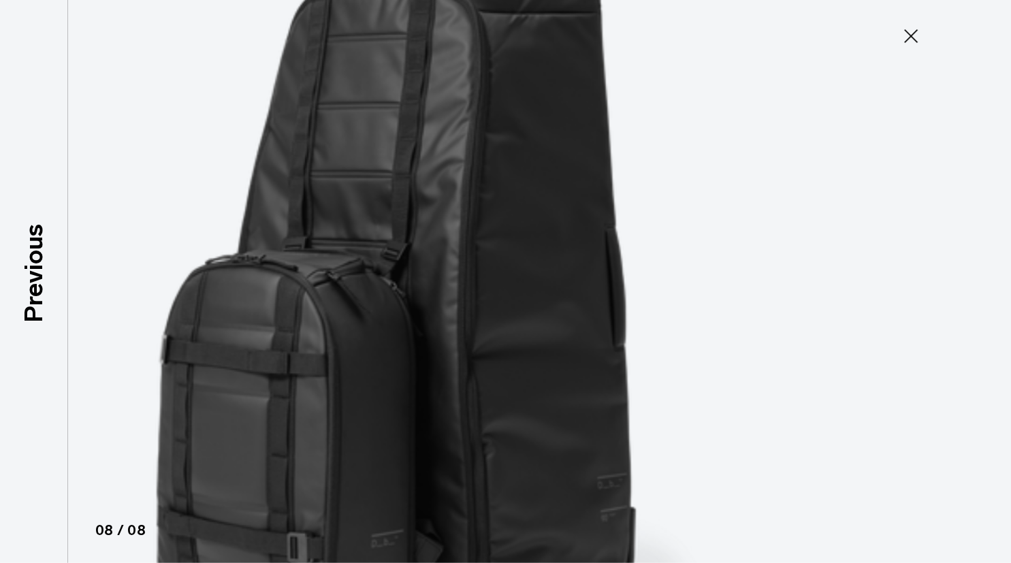
click at [911, 48] on button "Close" at bounding box center [910, 36] width 45 height 29
